Goal: Answer question/provide support: Share knowledge or assist other users

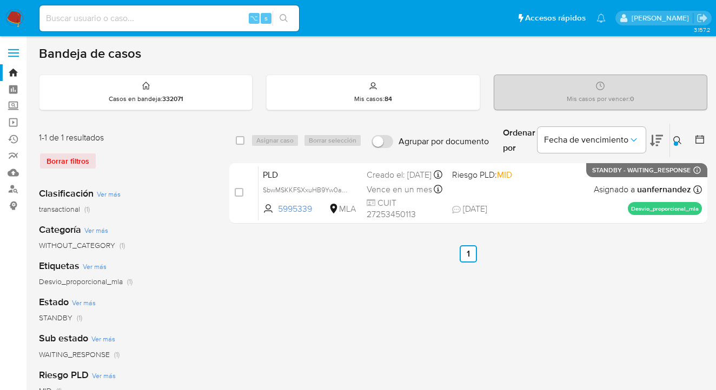
scroll to position [22, 0]
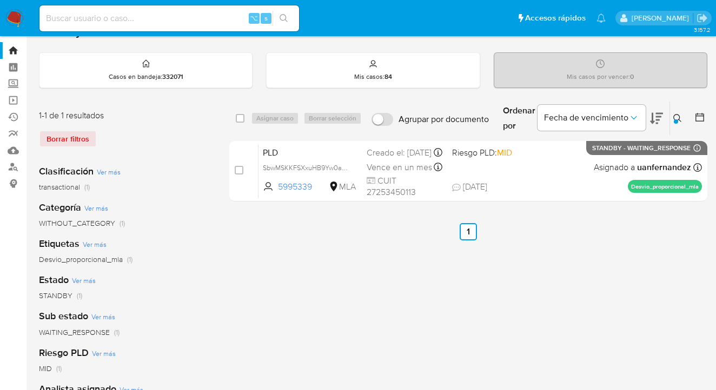
click at [676, 115] on icon at bounding box center [677, 118] width 9 height 9
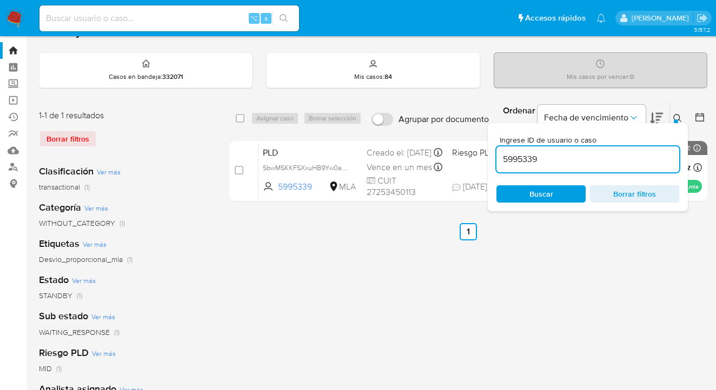
drag, startPoint x: 584, startPoint y: 153, endPoint x: 527, endPoint y: 148, distance: 57.1
click at [494, 157] on div "Ingrese ID de usuario o caso 5995339 Buscar Borrar filtros" at bounding box center [587, 167] width 200 height 88
click at [676, 116] on icon at bounding box center [677, 118] width 9 height 9
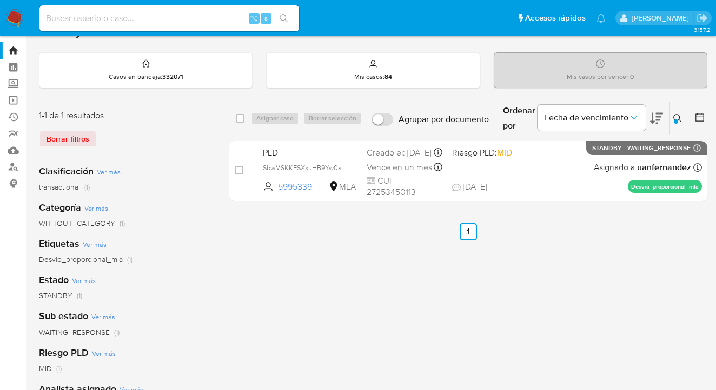
drag, startPoint x: 674, startPoint y: 117, endPoint x: 658, endPoint y: 123, distance: 17.1
click at [674, 117] on icon at bounding box center [677, 118] width 9 height 9
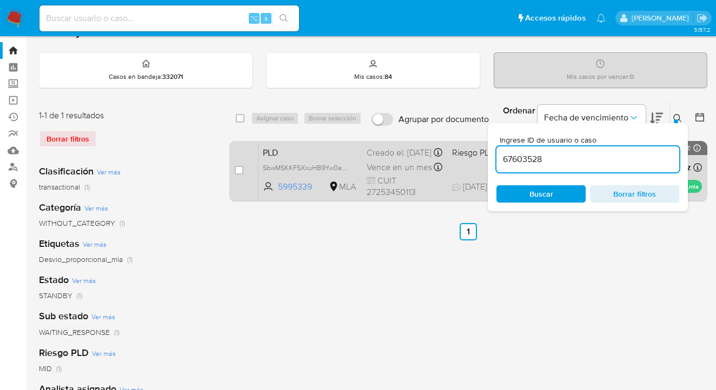
drag, startPoint x: 544, startPoint y: 159, endPoint x: 470, endPoint y: 150, distance: 74.1
click at [470, 150] on div "select-all-cases-checkbox Asignar caso Borrar selección Agrupar por documento O…" at bounding box center [468, 153] width 478 height 105
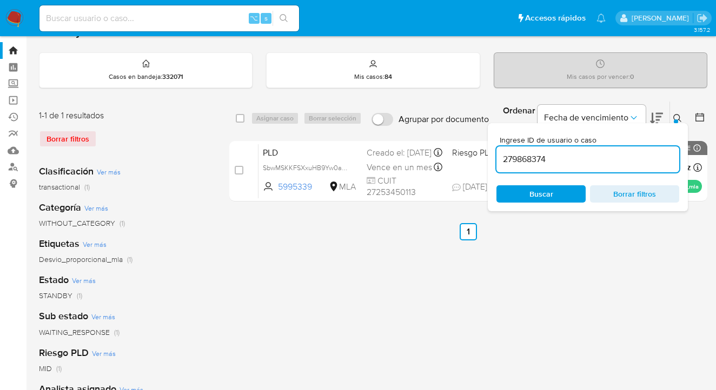
click at [678, 114] on icon at bounding box center [677, 118] width 8 height 8
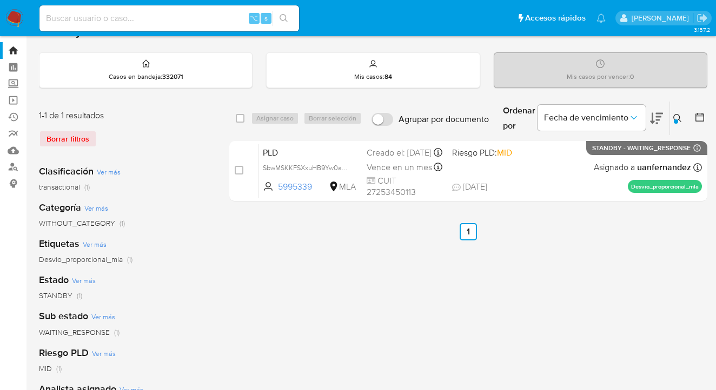
drag, startPoint x: 678, startPoint y: 119, endPoint x: 592, endPoint y: 172, distance: 101.7
click at [678, 119] on icon at bounding box center [677, 118] width 8 height 8
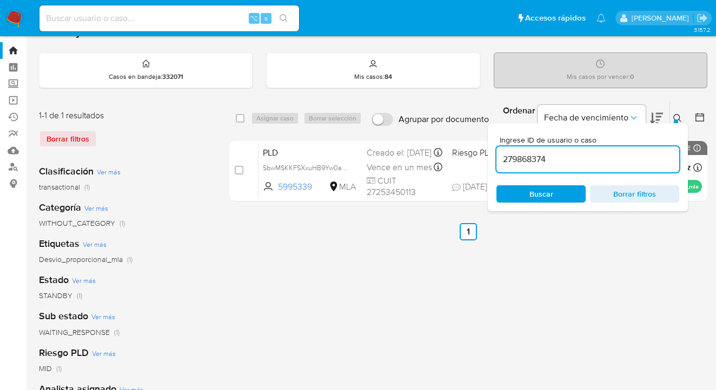
drag, startPoint x: 569, startPoint y: 158, endPoint x: 491, endPoint y: 149, distance: 78.3
click at [489, 150] on div "Ingrese ID de usuario o caso 279868374 Buscar Borrar filtros" at bounding box center [587, 167] width 200 height 88
drag, startPoint x: 678, startPoint y: 117, endPoint x: 632, endPoint y: 132, distance: 47.9
click at [677, 117] on icon at bounding box center [677, 118] width 9 height 9
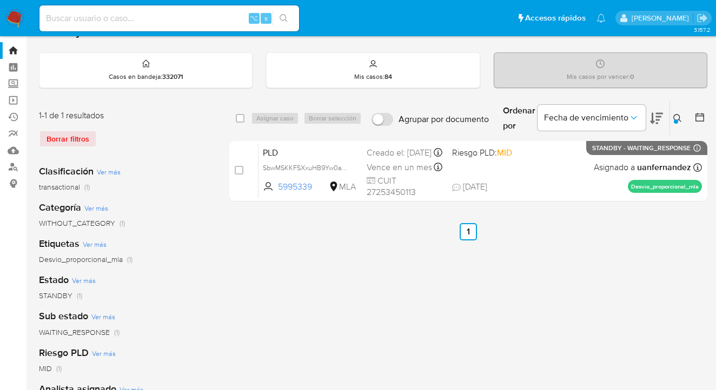
click at [676, 117] on icon at bounding box center [677, 118] width 9 height 9
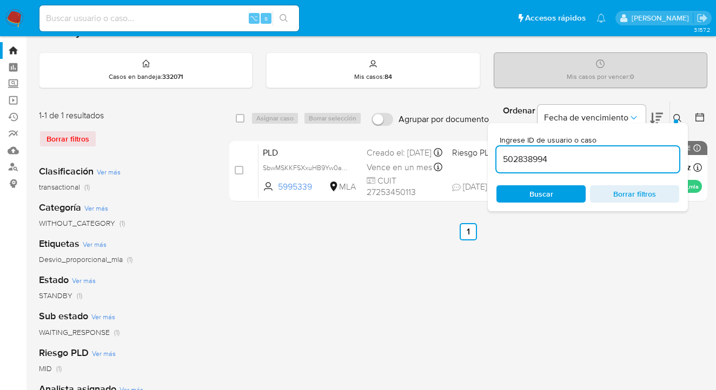
drag, startPoint x: 533, startPoint y: 164, endPoint x: 500, endPoint y: 157, distance: 33.2
click at [500, 157] on input "502838994" at bounding box center [587, 159] width 183 height 14
type input "5995339"
click at [675, 117] on icon at bounding box center [677, 118] width 9 height 9
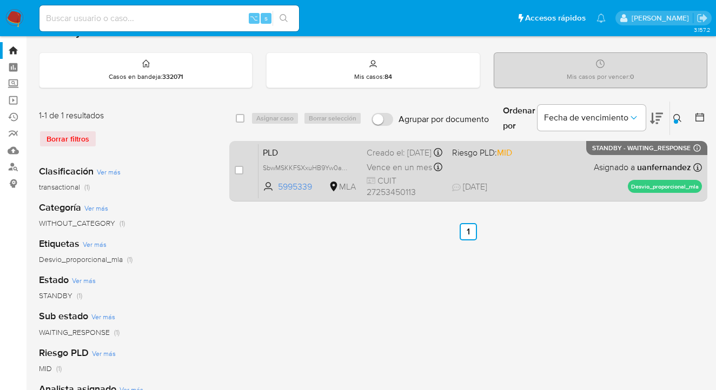
click at [584, 165] on div "PLD SbwMSKKFSXxuHB9Yw0ar1vrB 5995339 MLA Riesgo PLD: MID Creado el: 12/08/2025 …" at bounding box center [479, 171] width 443 height 55
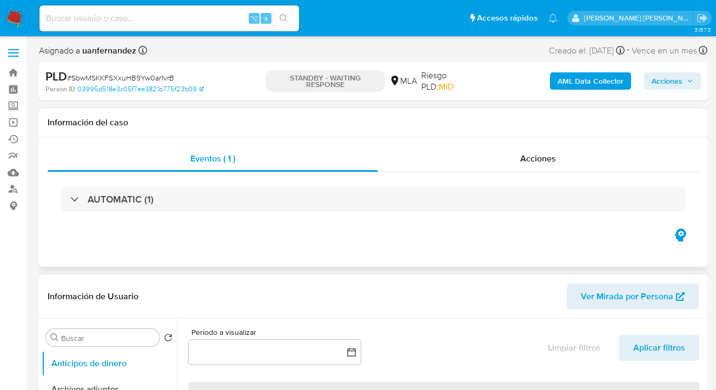
select select "10"
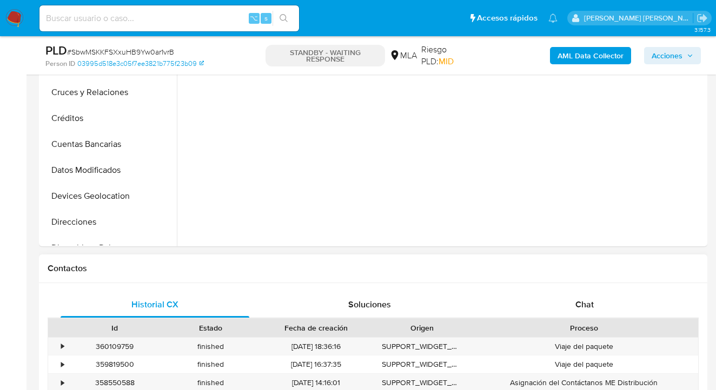
scroll to position [380, 0]
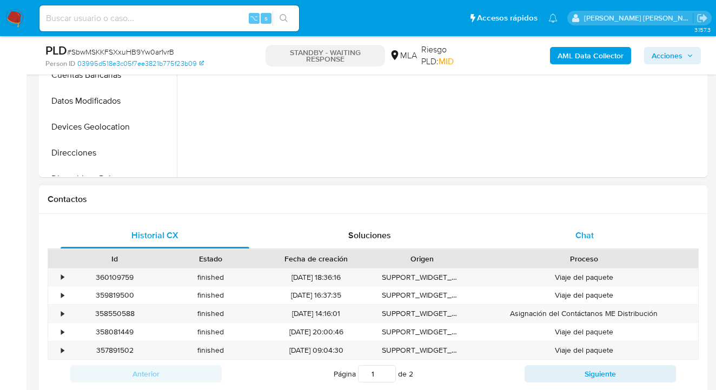
click at [576, 235] on span "Chat" at bounding box center [584, 235] width 18 height 12
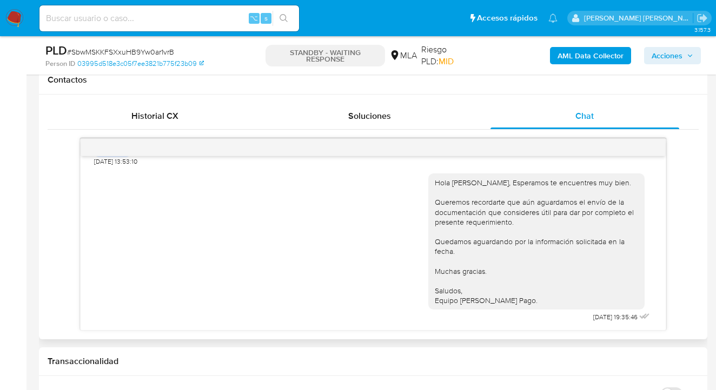
scroll to position [489, 0]
